Goal: Task Accomplishment & Management: Use online tool/utility

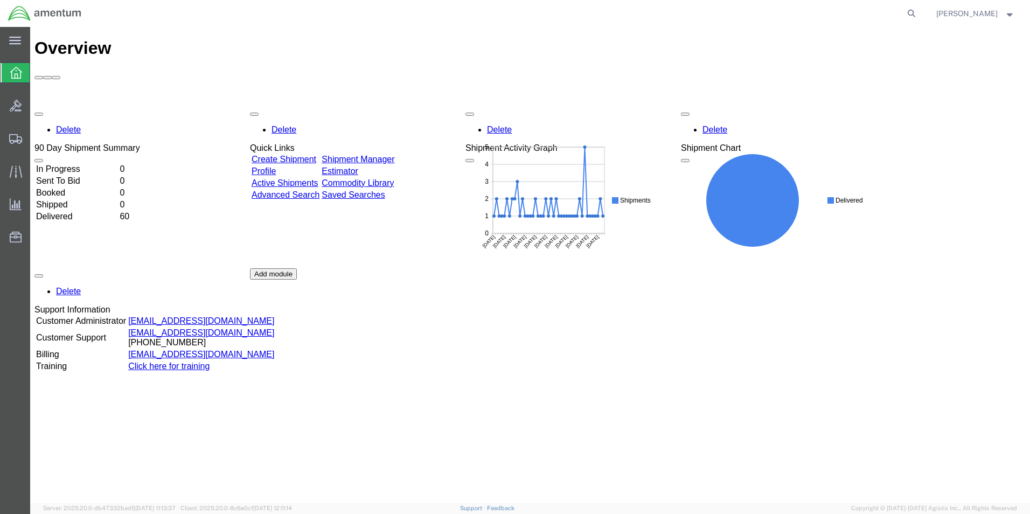
click at [13, 72] on icon at bounding box center [16, 73] width 12 height 12
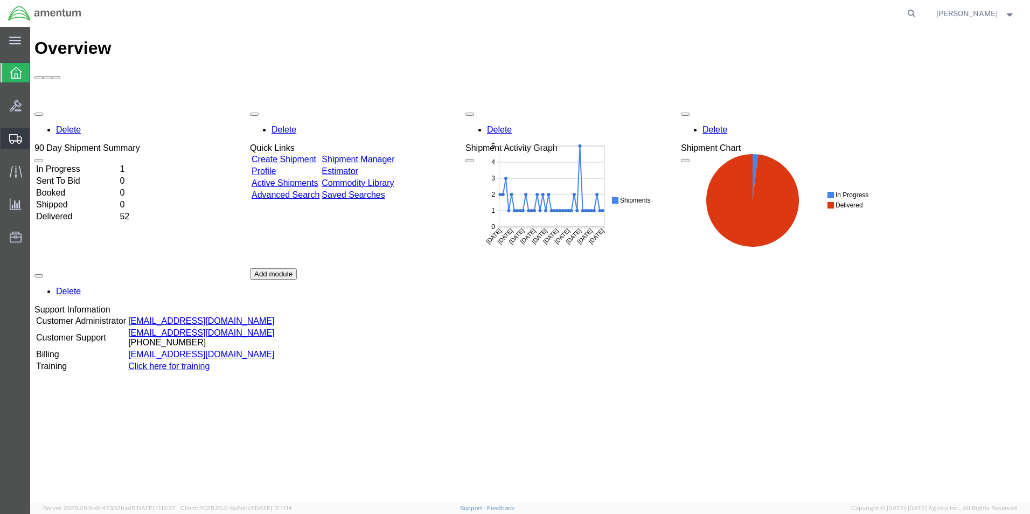
click at [37, 138] on span "Shipments" at bounding box center [34, 139] width 8 height 22
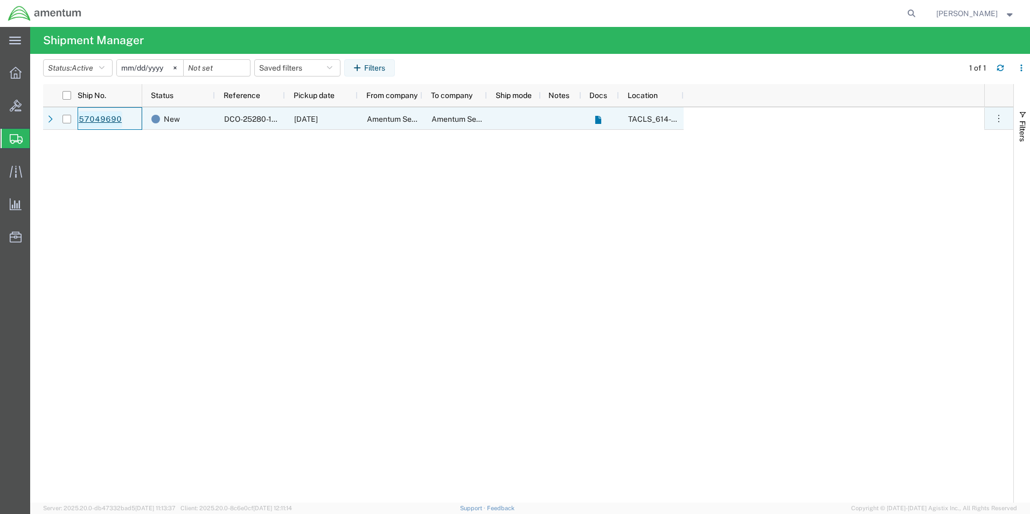
click at [87, 122] on link "57049690" at bounding box center [100, 119] width 44 height 17
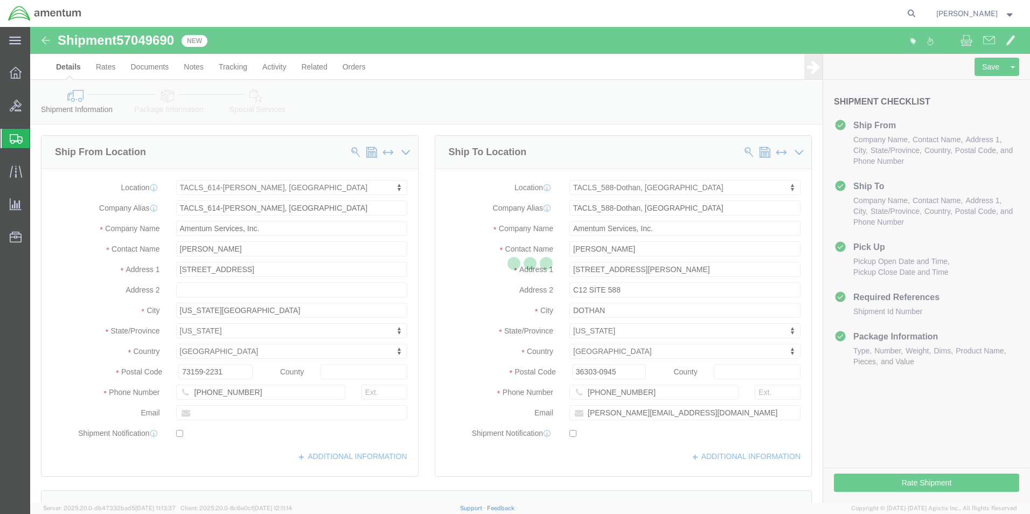
select select "42711"
select select "42706"
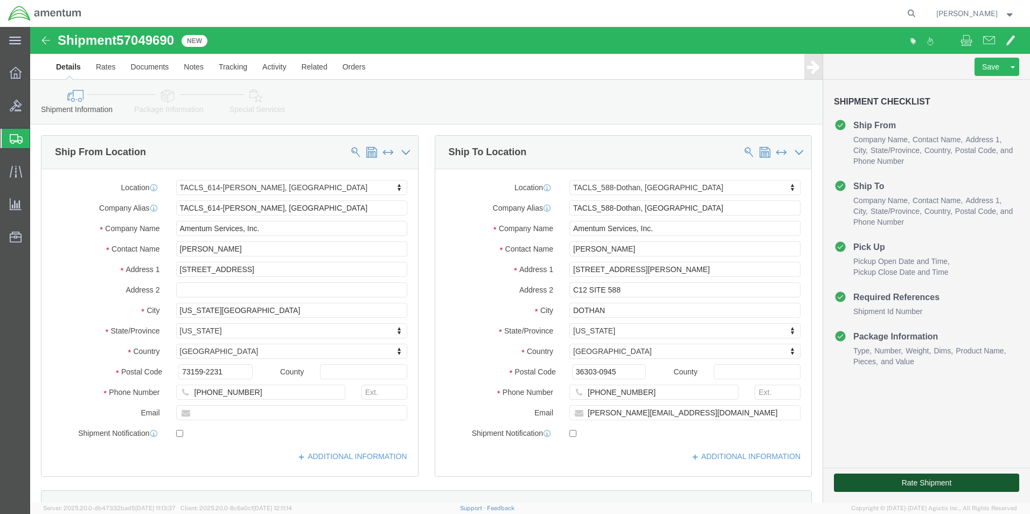
click button "Rate Shipment"
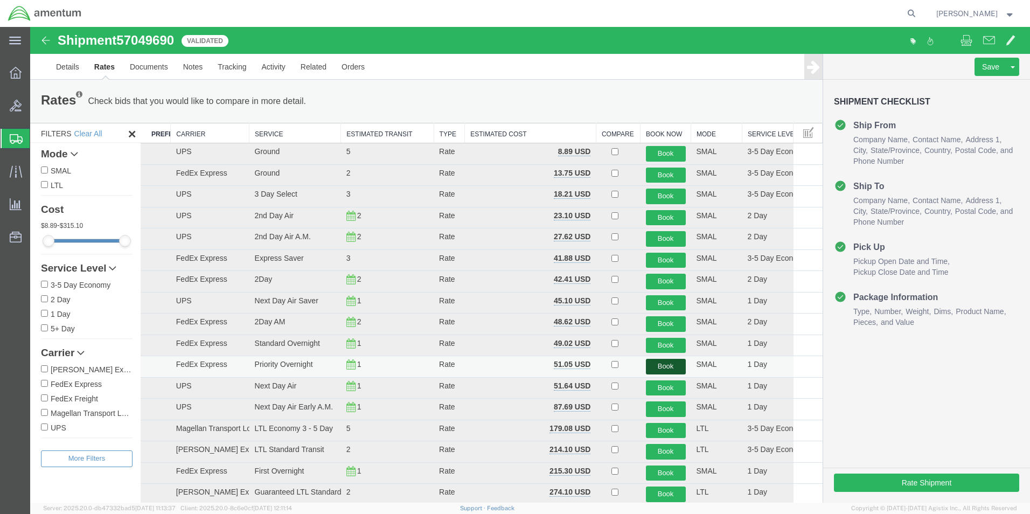
click at [662, 365] on button "Book" at bounding box center [666, 367] width 40 height 16
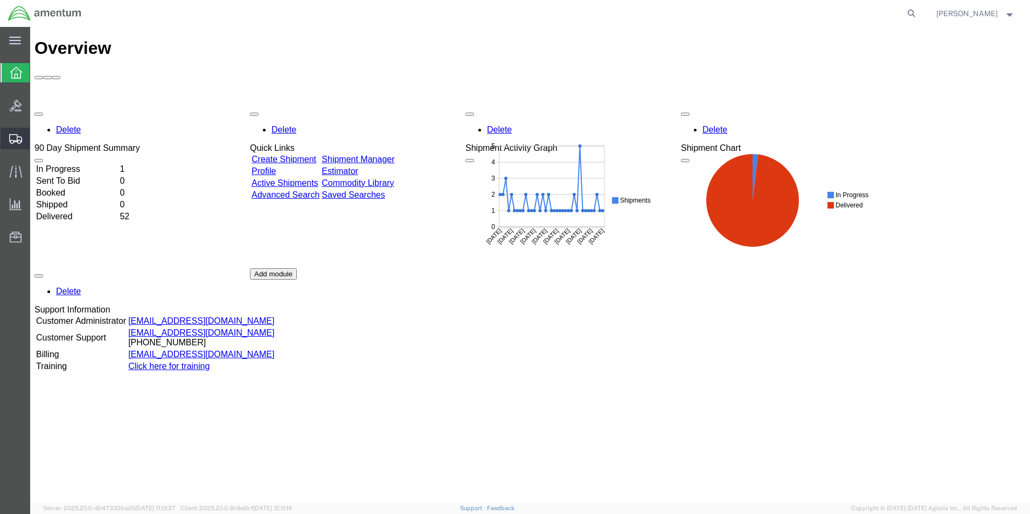
click at [25, 133] on div at bounding box center [16, 139] width 30 height 22
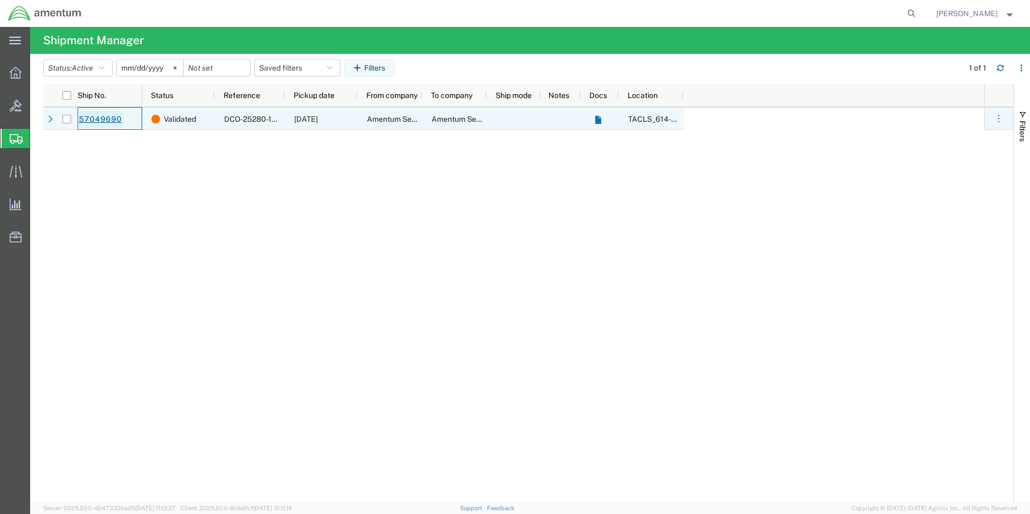
click at [119, 118] on link "57049690" at bounding box center [100, 119] width 44 height 17
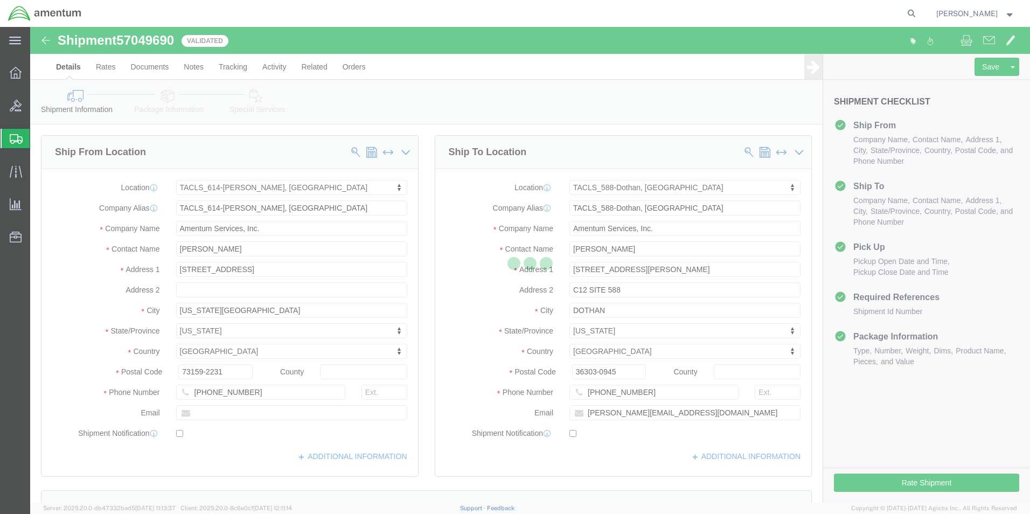
select select "42711"
select select "42706"
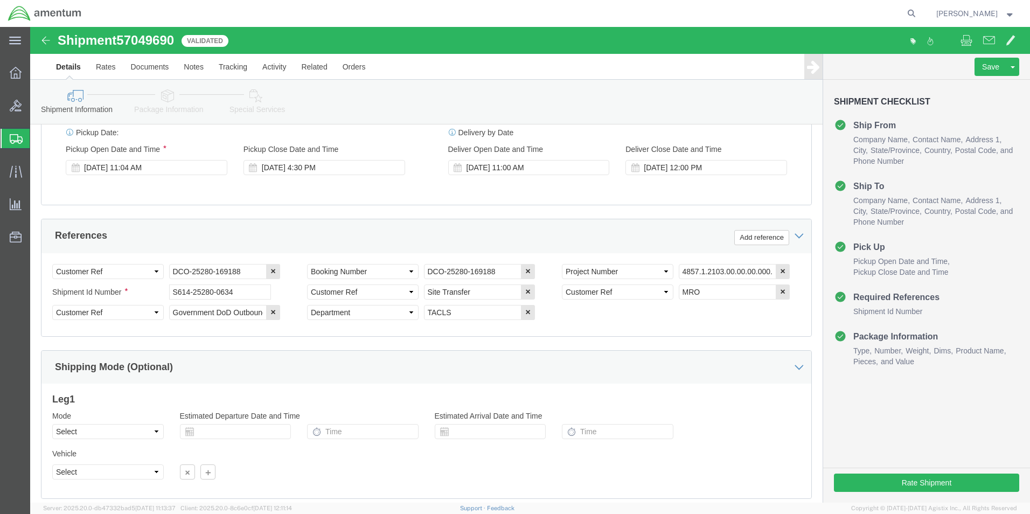
scroll to position [485, 0]
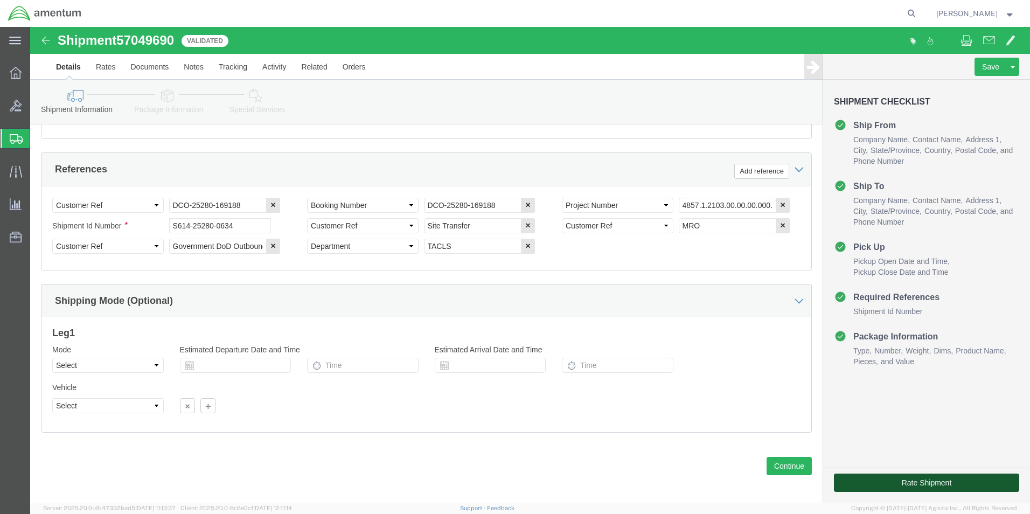
click button "Rate Shipment"
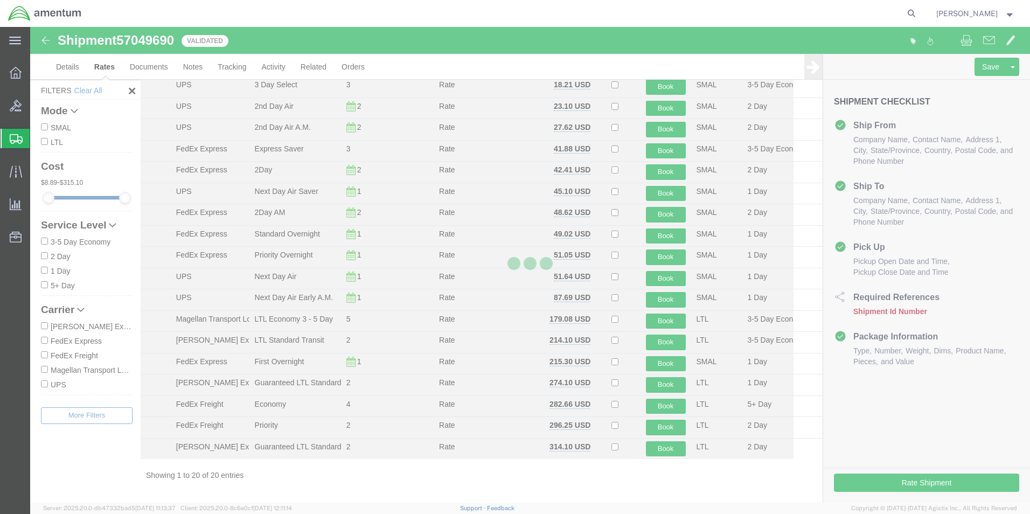
scroll to position [88, 0]
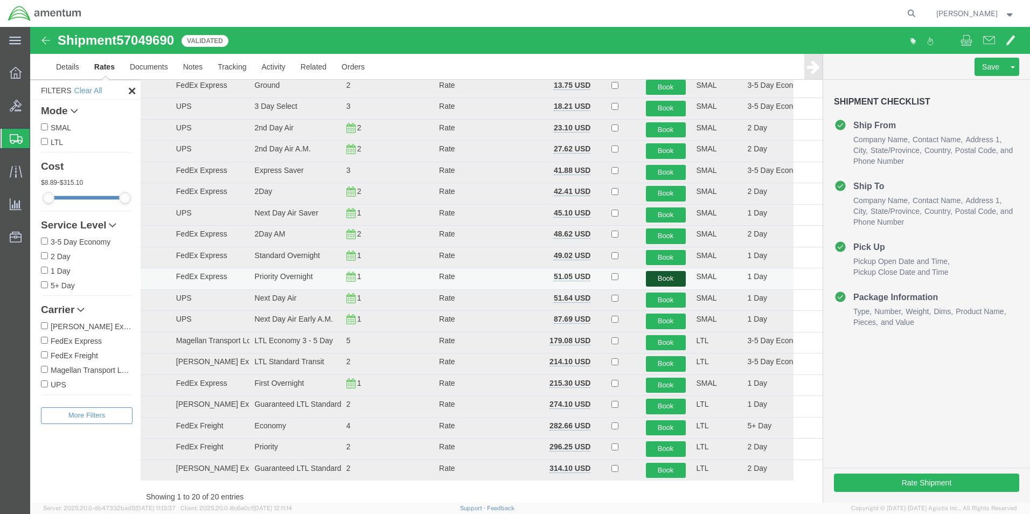
click at [664, 276] on button "Book" at bounding box center [666, 279] width 40 height 16
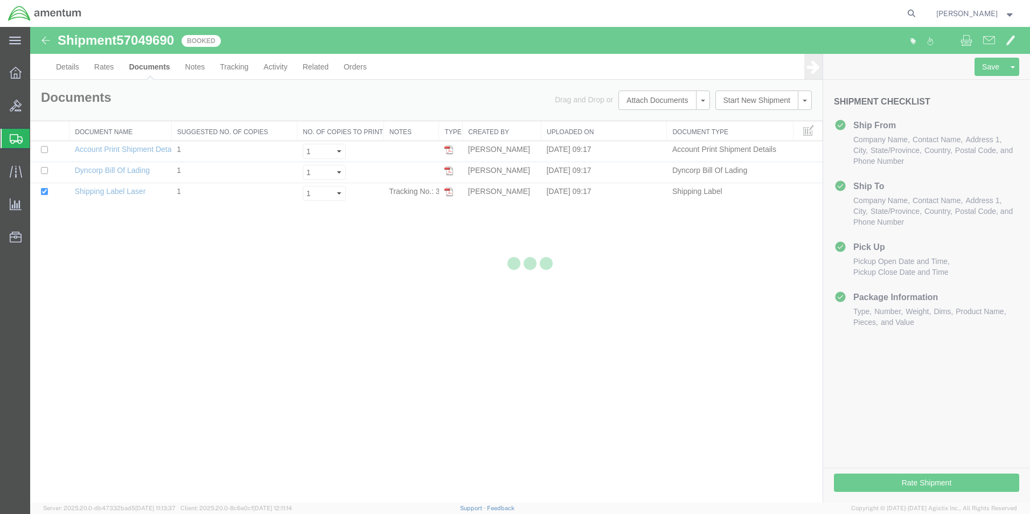
scroll to position [0, 0]
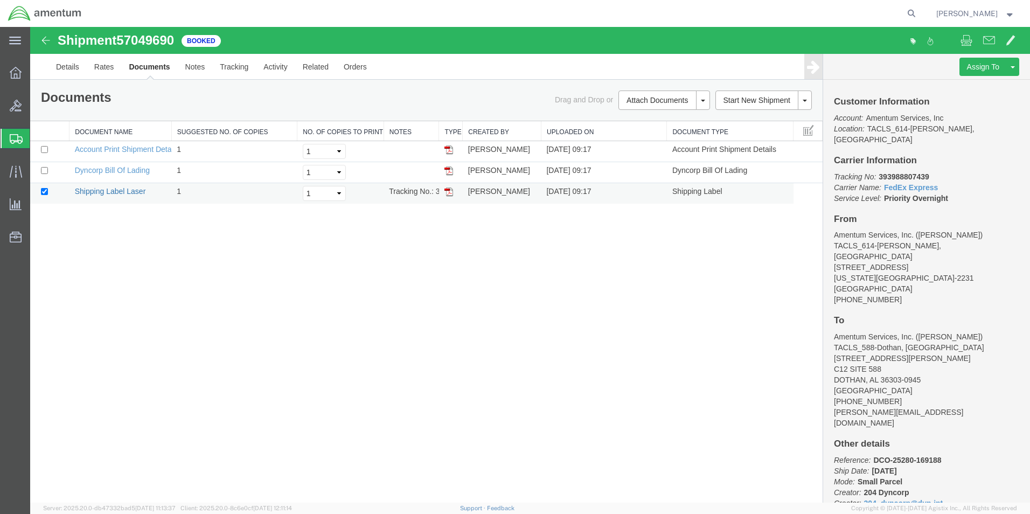
click at [130, 192] on link "Shipping Label Laser" at bounding box center [110, 191] width 71 height 9
